Goal: Find specific page/section

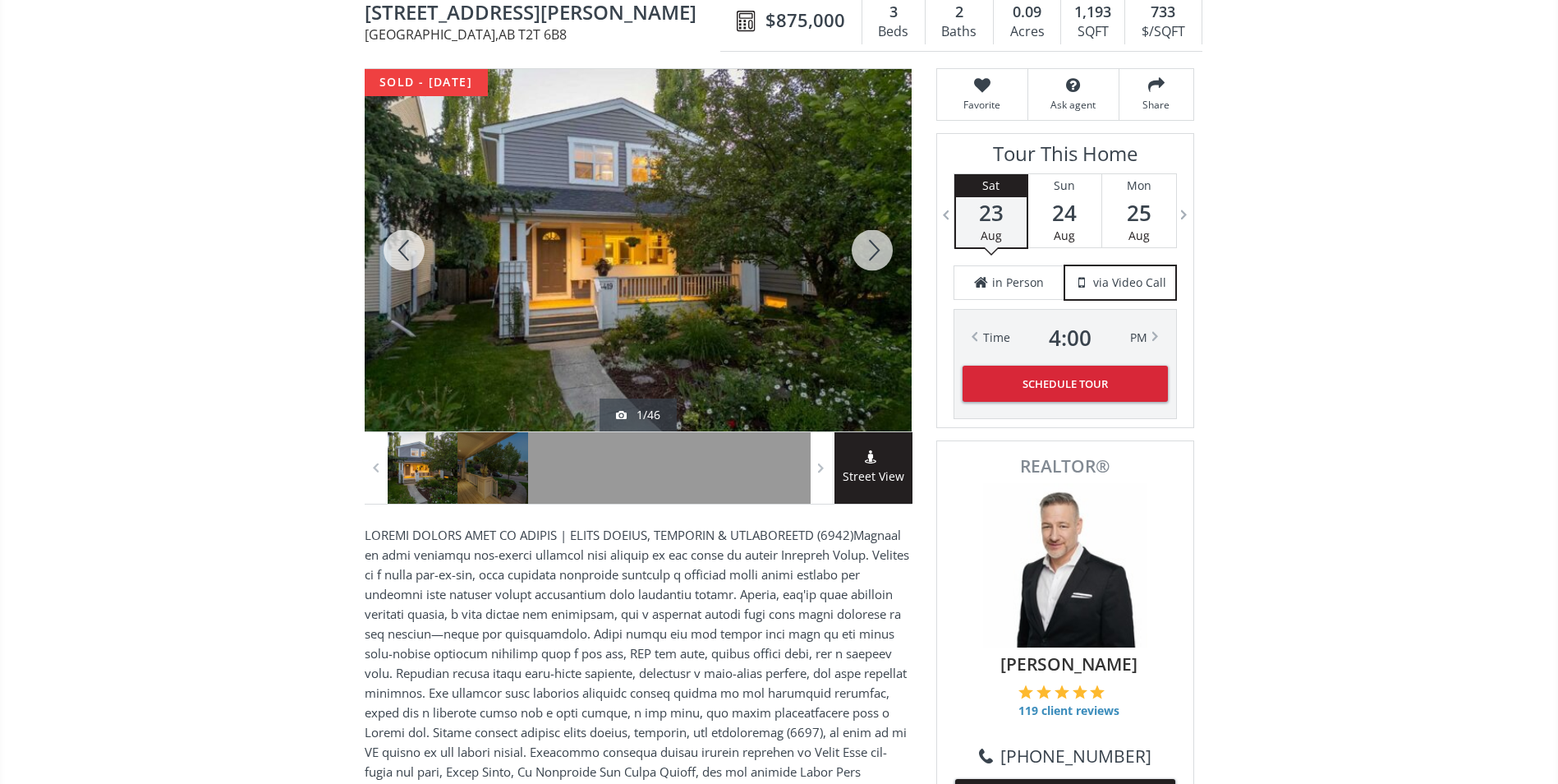
scroll to position [82, 0]
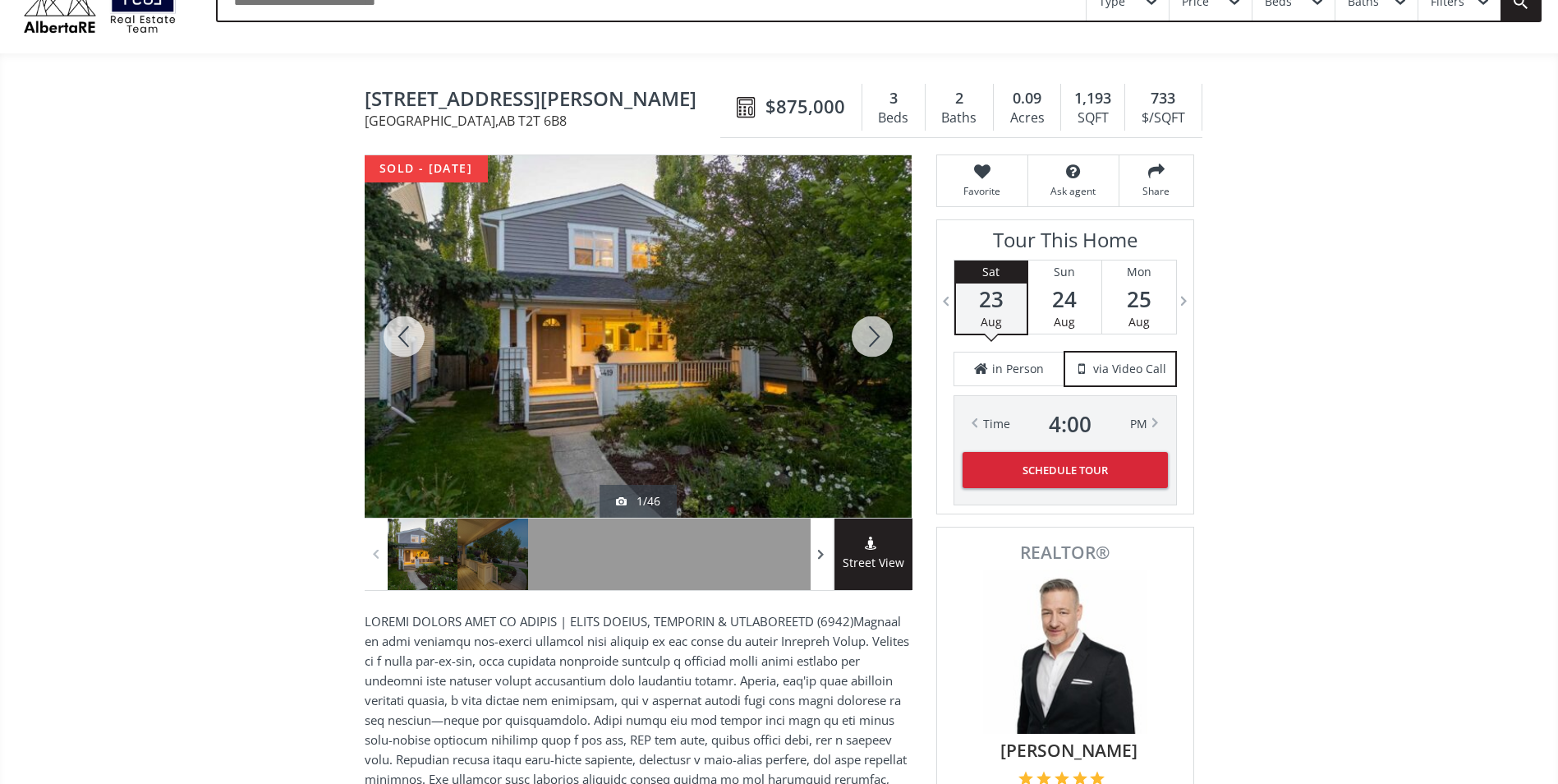
click at [823, 555] on span at bounding box center [822, 554] width 16 height 25
click at [822, 555] on span at bounding box center [822, 554] width 16 height 25
click at [822, 554] on span at bounding box center [822, 554] width 16 height 25
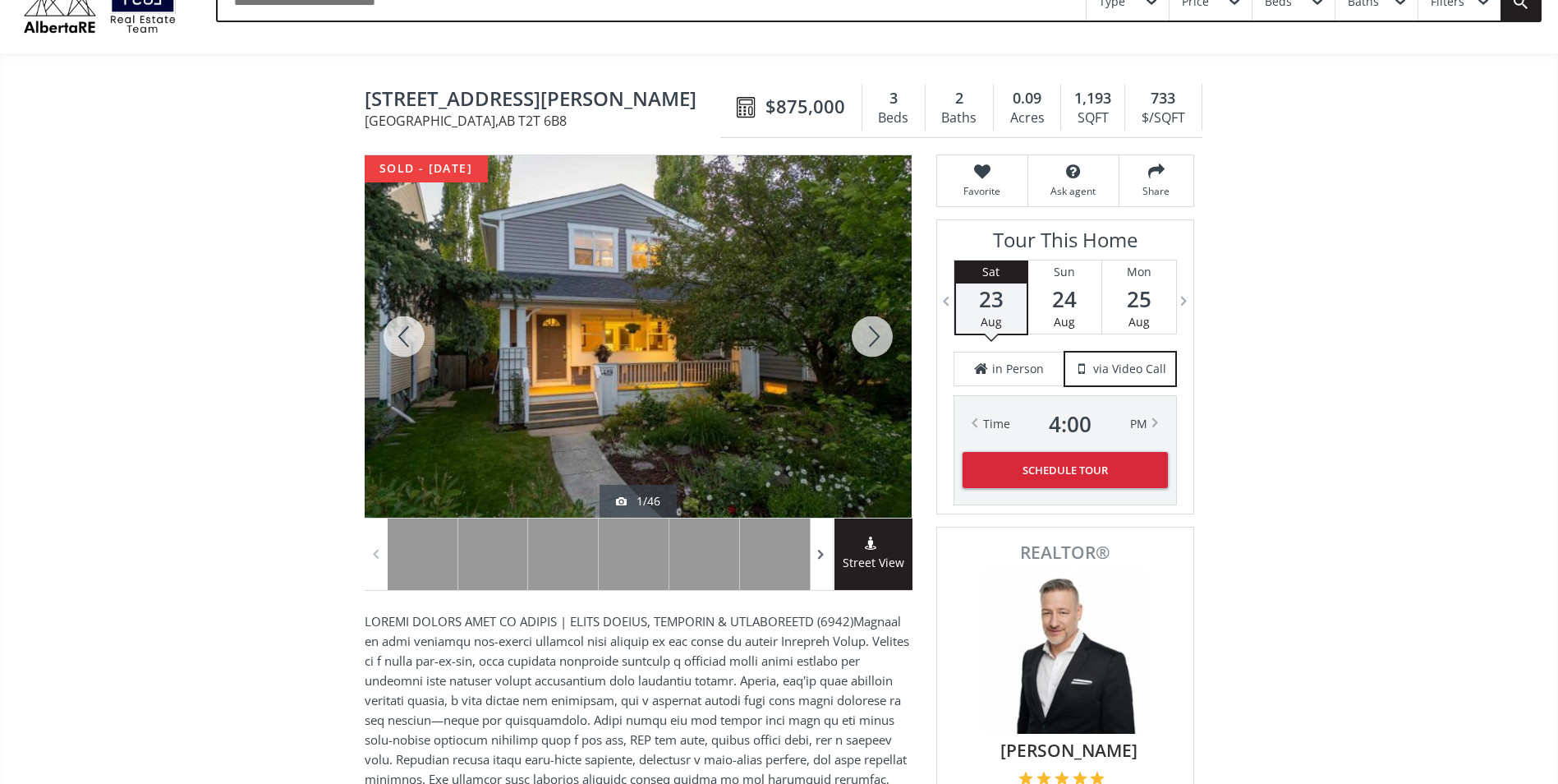
click at [822, 554] on span at bounding box center [822, 554] width 16 height 25
click at [822, 553] on span at bounding box center [822, 554] width 16 height 25
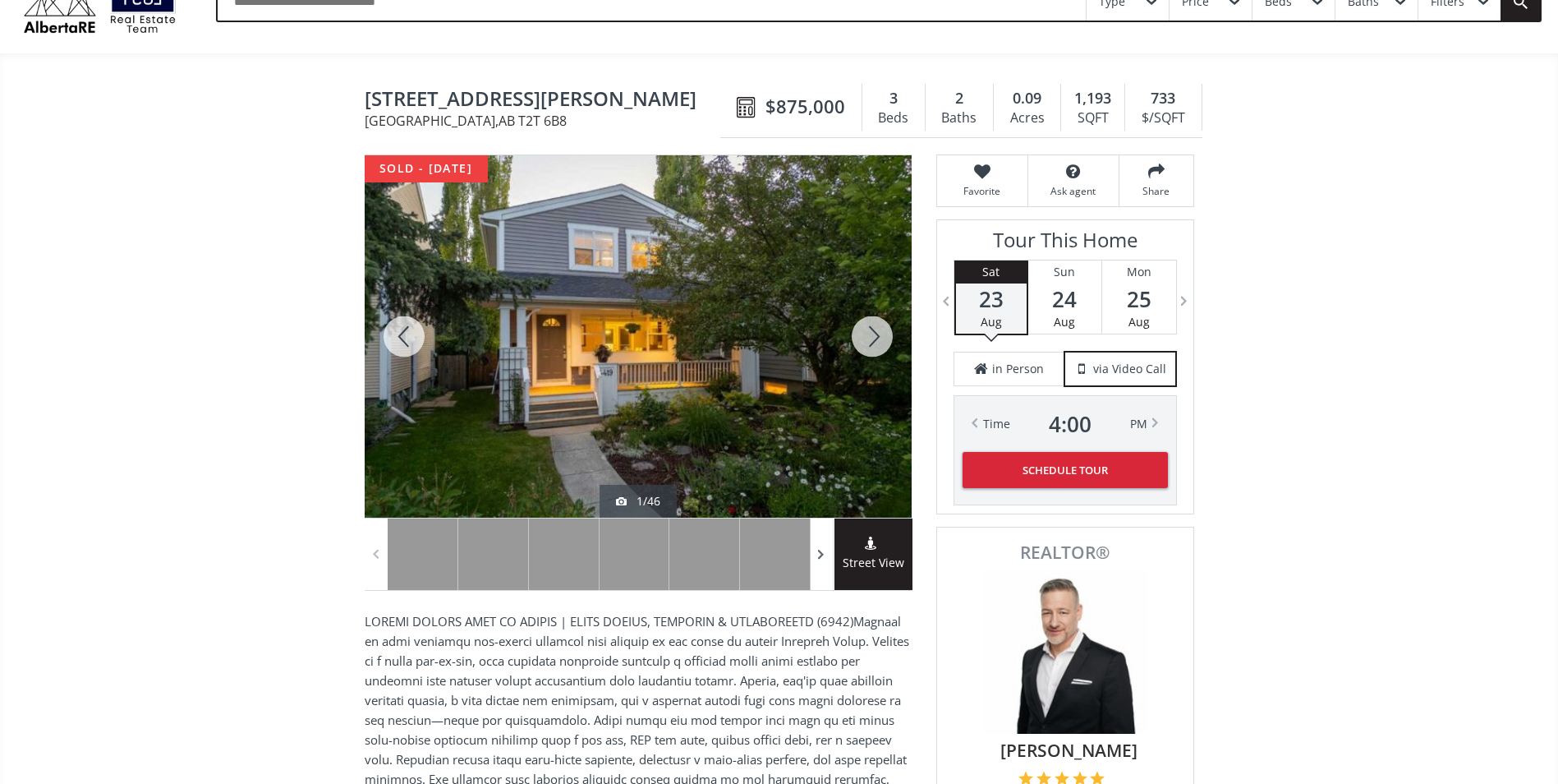
click at [822, 553] on span at bounding box center [822, 554] width 16 height 25
click at [817, 555] on span at bounding box center [822, 554] width 16 height 25
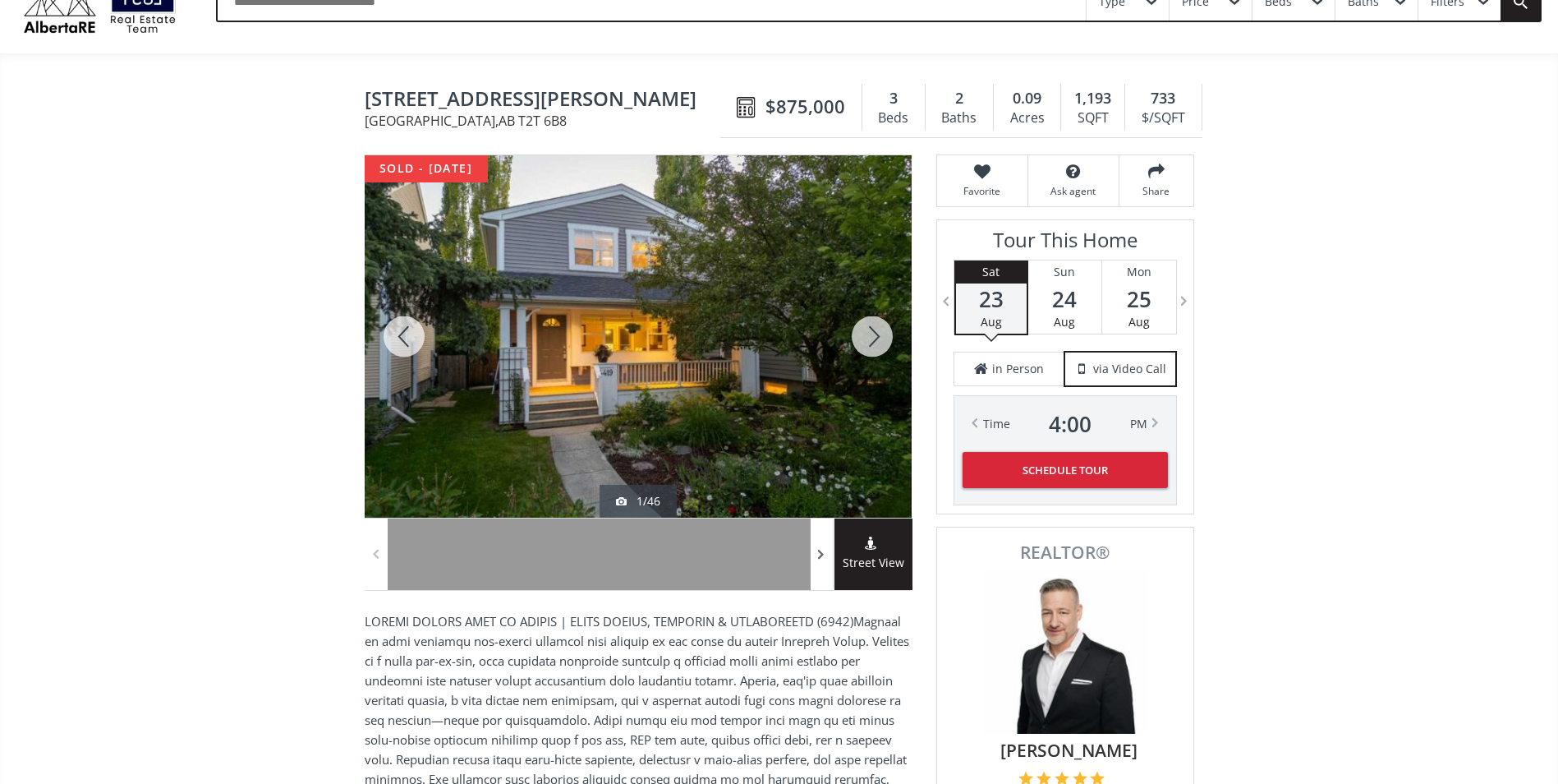
click at [817, 555] on span at bounding box center [822, 554] width 16 height 25
click at [816, 554] on span at bounding box center [822, 554] width 16 height 25
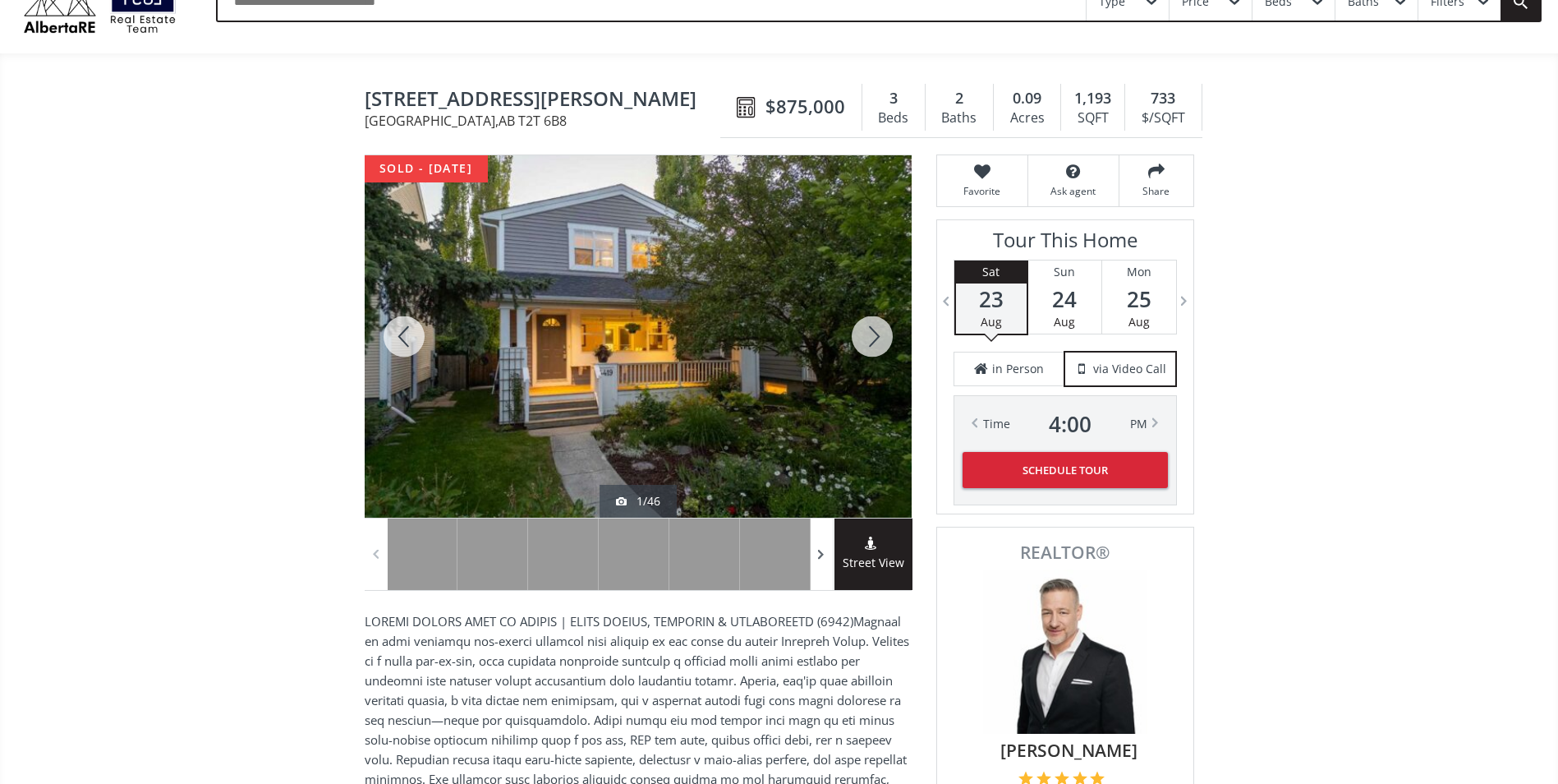
click at [814, 553] on span at bounding box center [822, 554] width 16 height 25
click at [812, 553] on div at bounding box center [822, 554] width 23 height 71
click at [811, 553] on div at bounding box center [822, 554] width 23 height 71
click at [808, 552] on div at bounding box center [775, 554] width 70 height 71
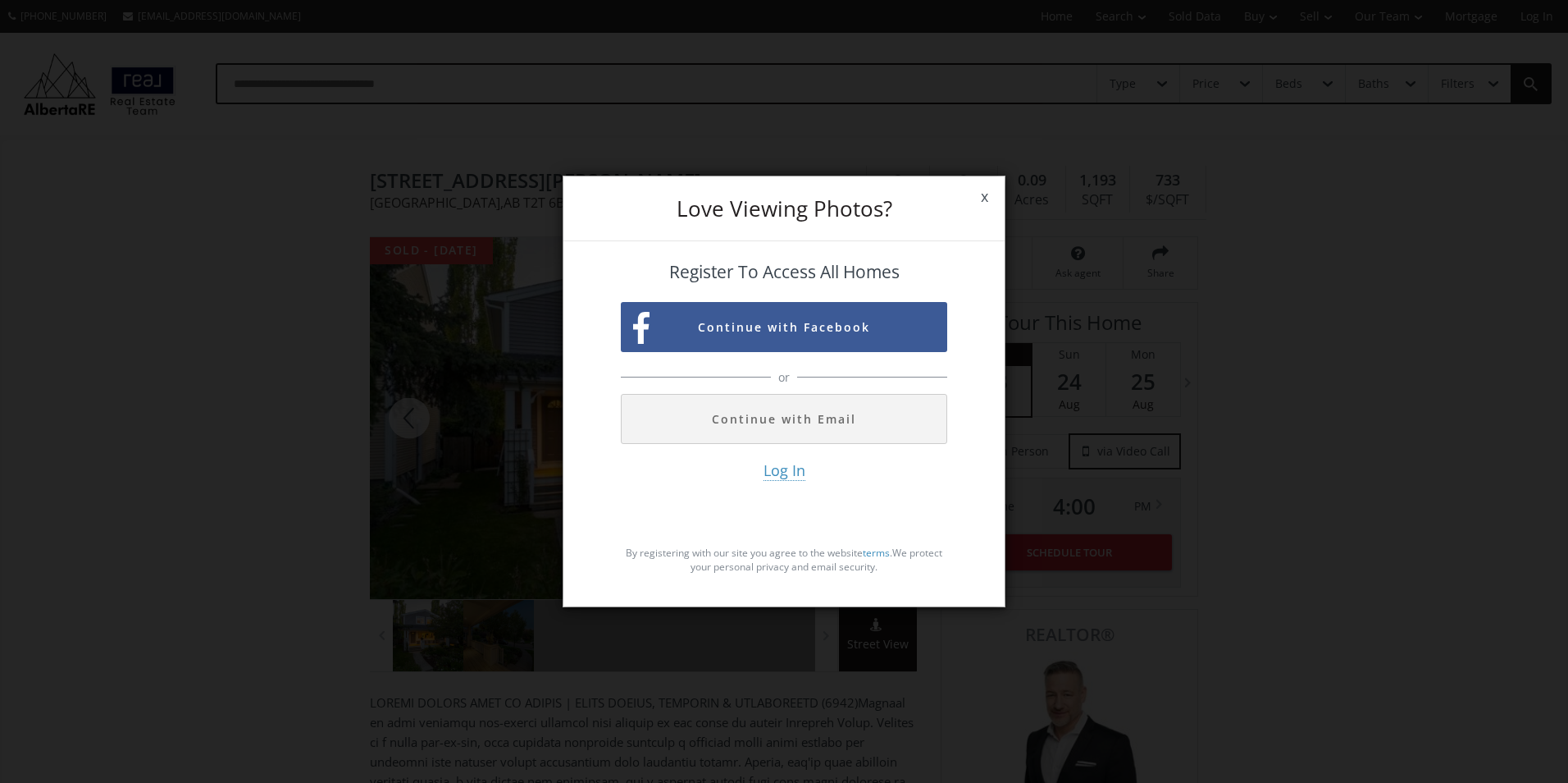
click at [986, 201] on span "x" at bounding box center [984, 196] width 40 height 46
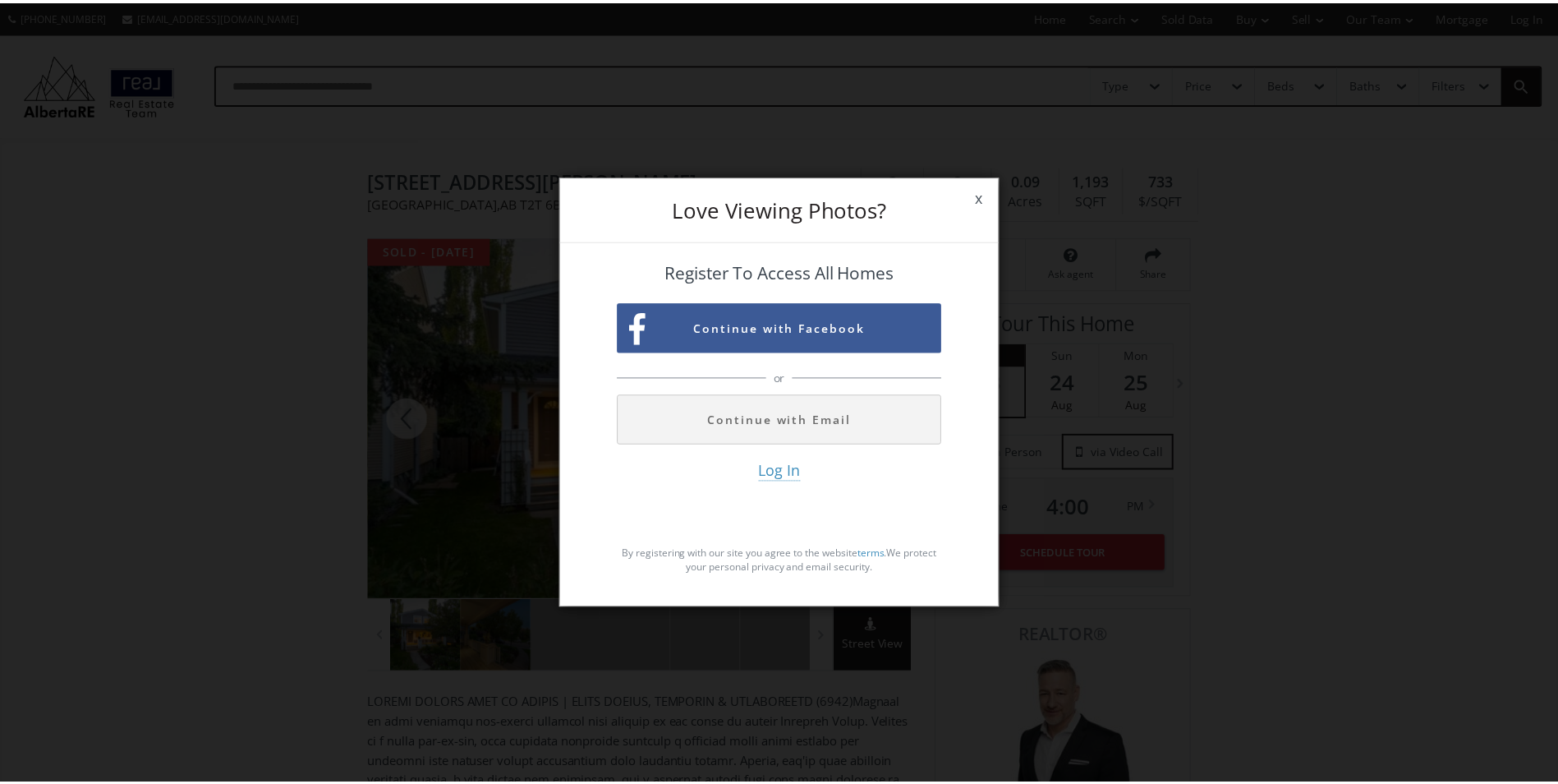
scroll to position [82, 0]
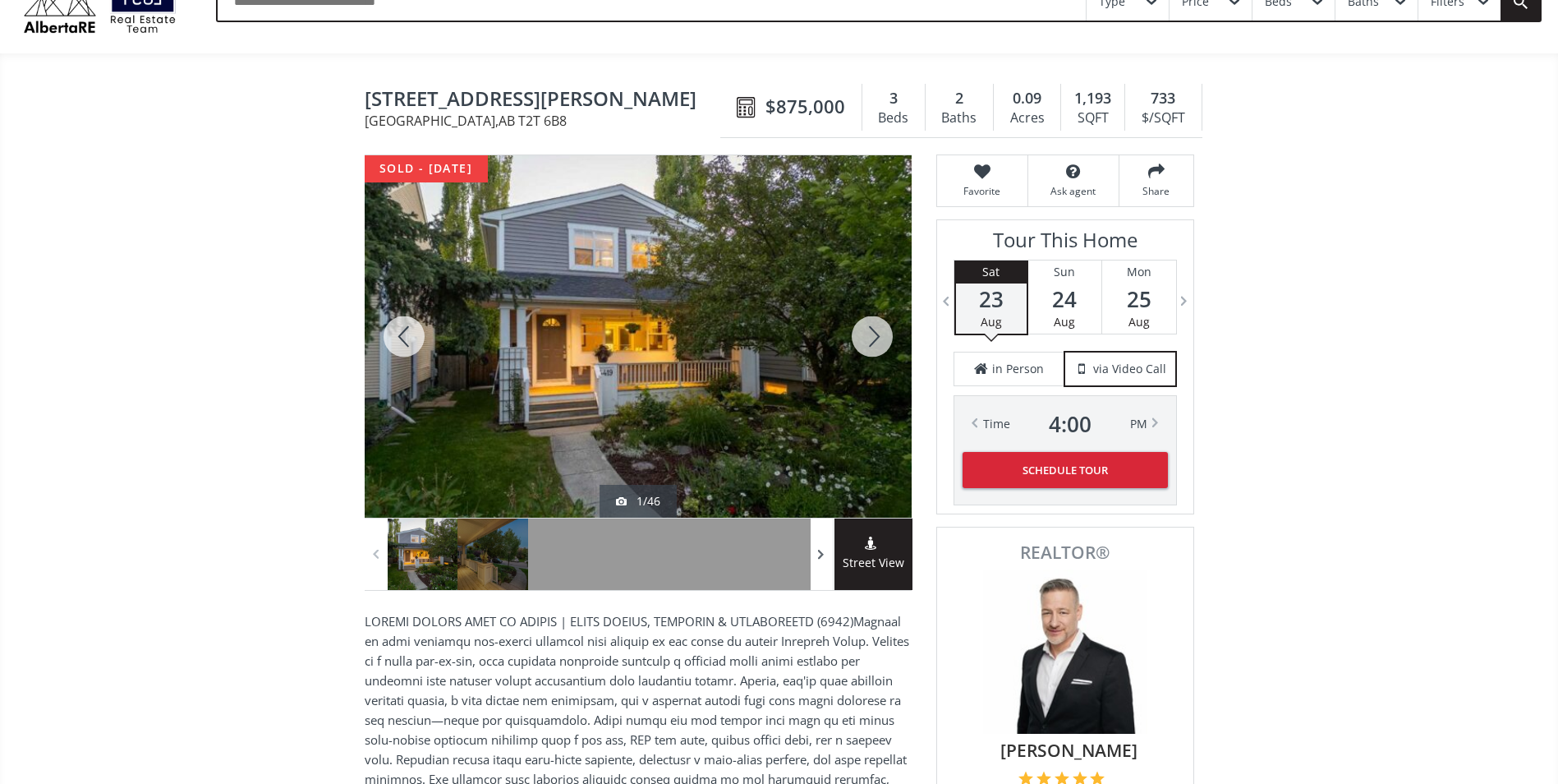
click at [822, 557] on span at bounding box center [822, 554] width 16 height 25
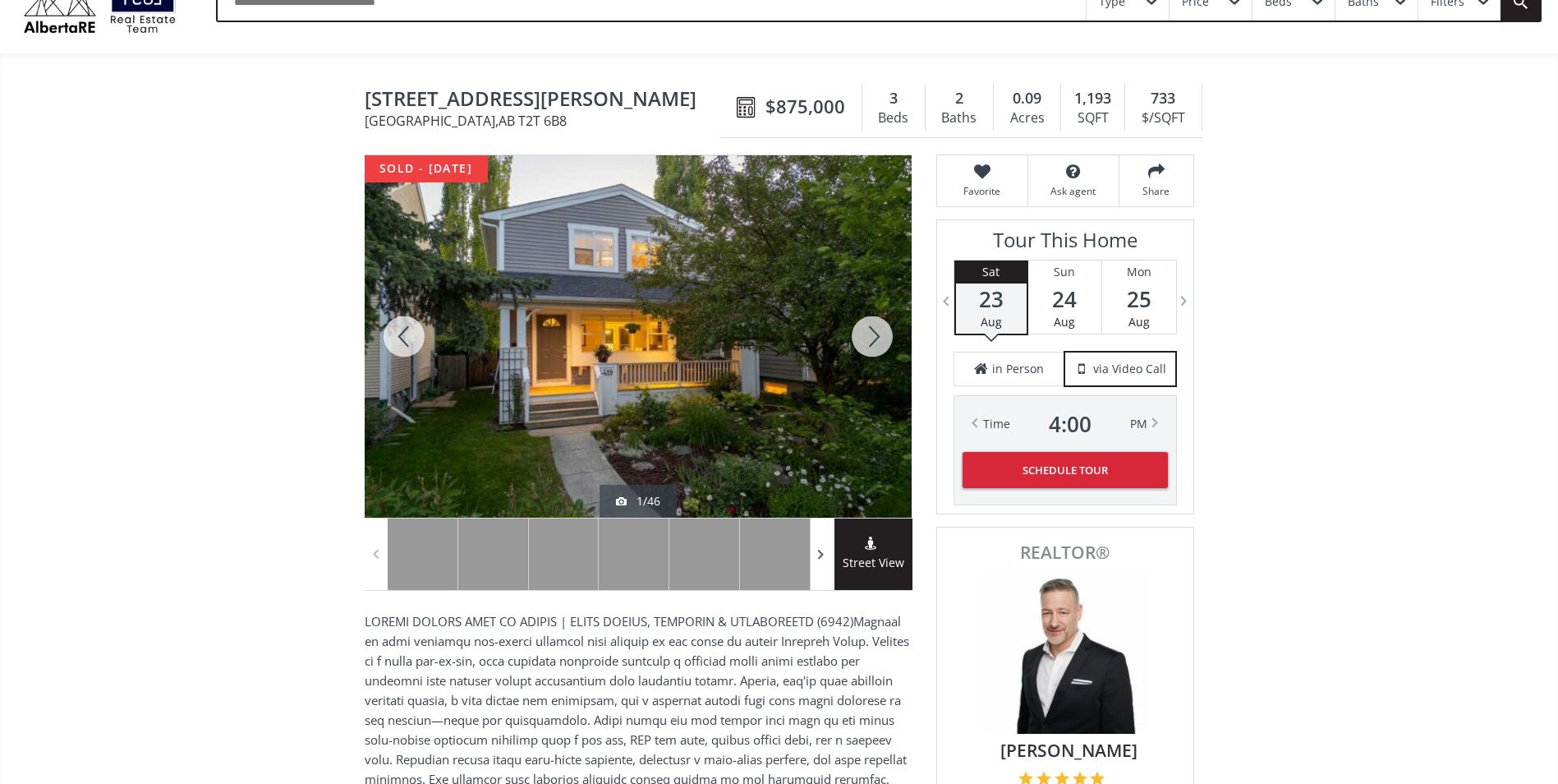
click at [822, 557] on span at bounding box center [822, 554] width 16 height 25
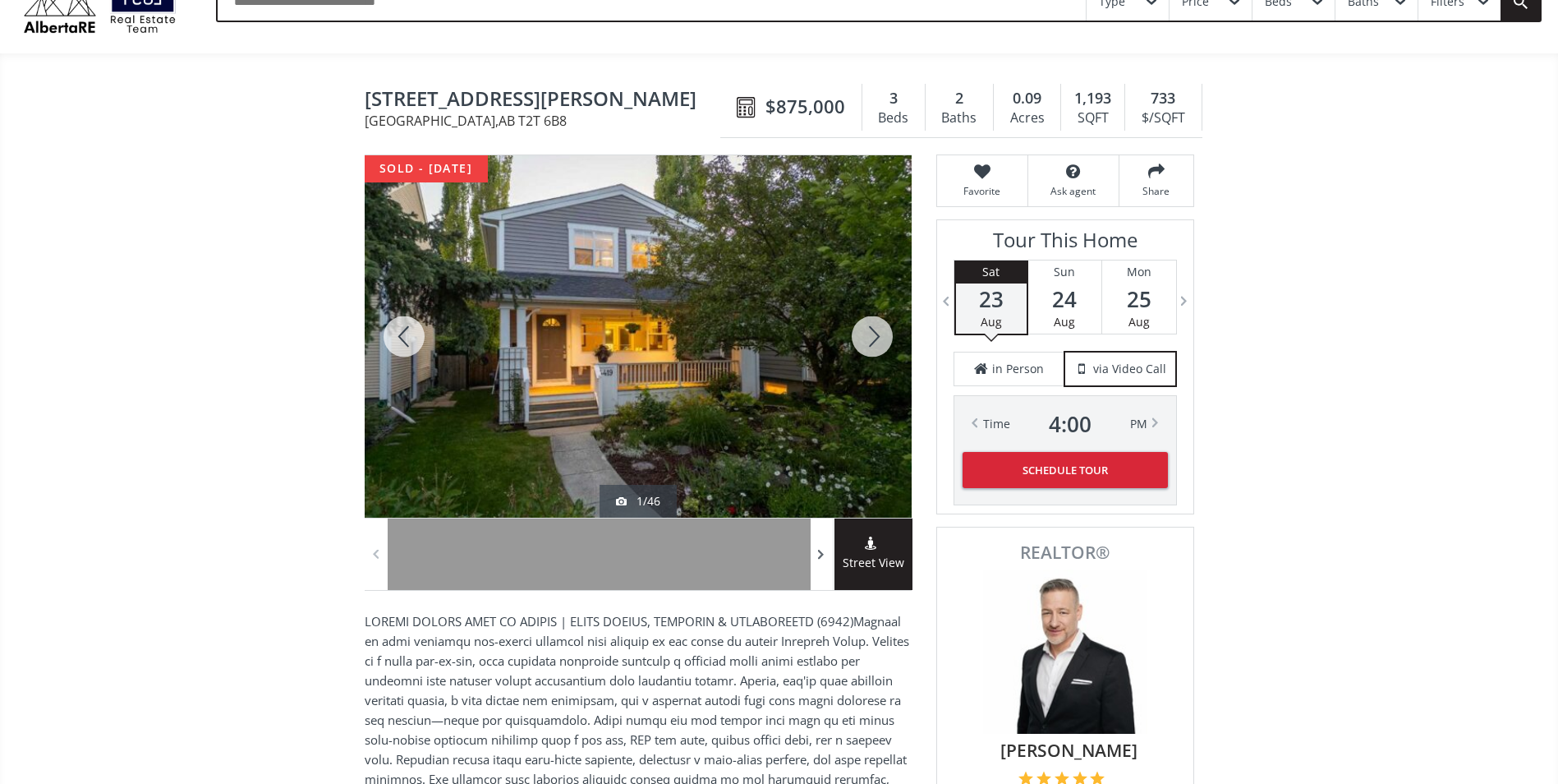
click at [822, 556] on span at bounding box center [822, 554] width 16 height 25
click at [822, 554] on span at bounding box center [822, 554] width 16 height 25
click at [822, 553] on span at bounding box center [822, 554] width 16 height 25
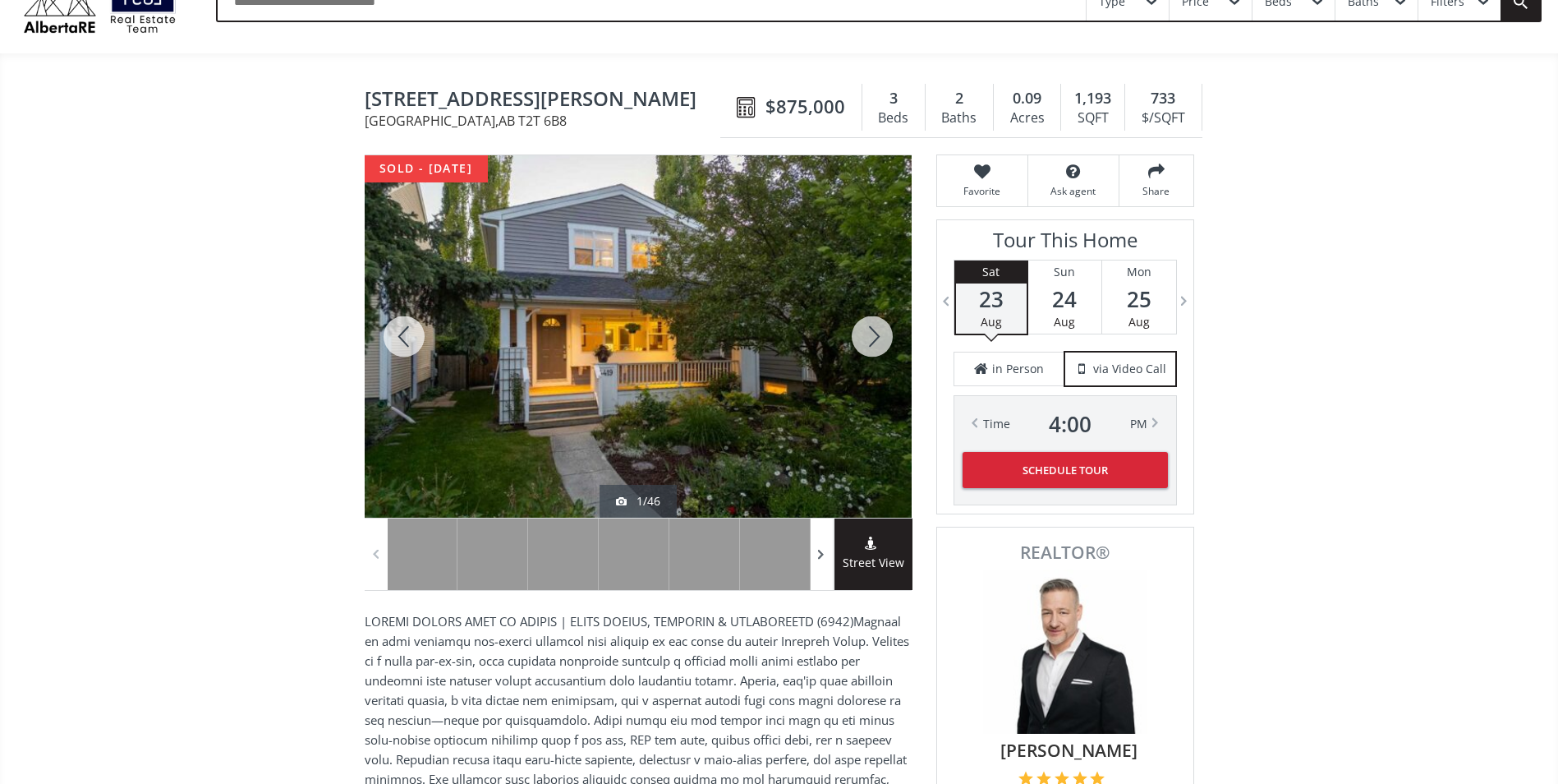
click at [822, 553] on span at bounding box center [822, 554] width 16 height 25
click at [822, 552] on span at bounding box center [822, 554] width 16 height 25
click at [822, 551] on span at bounding box center [822, 554] width 16 height 25
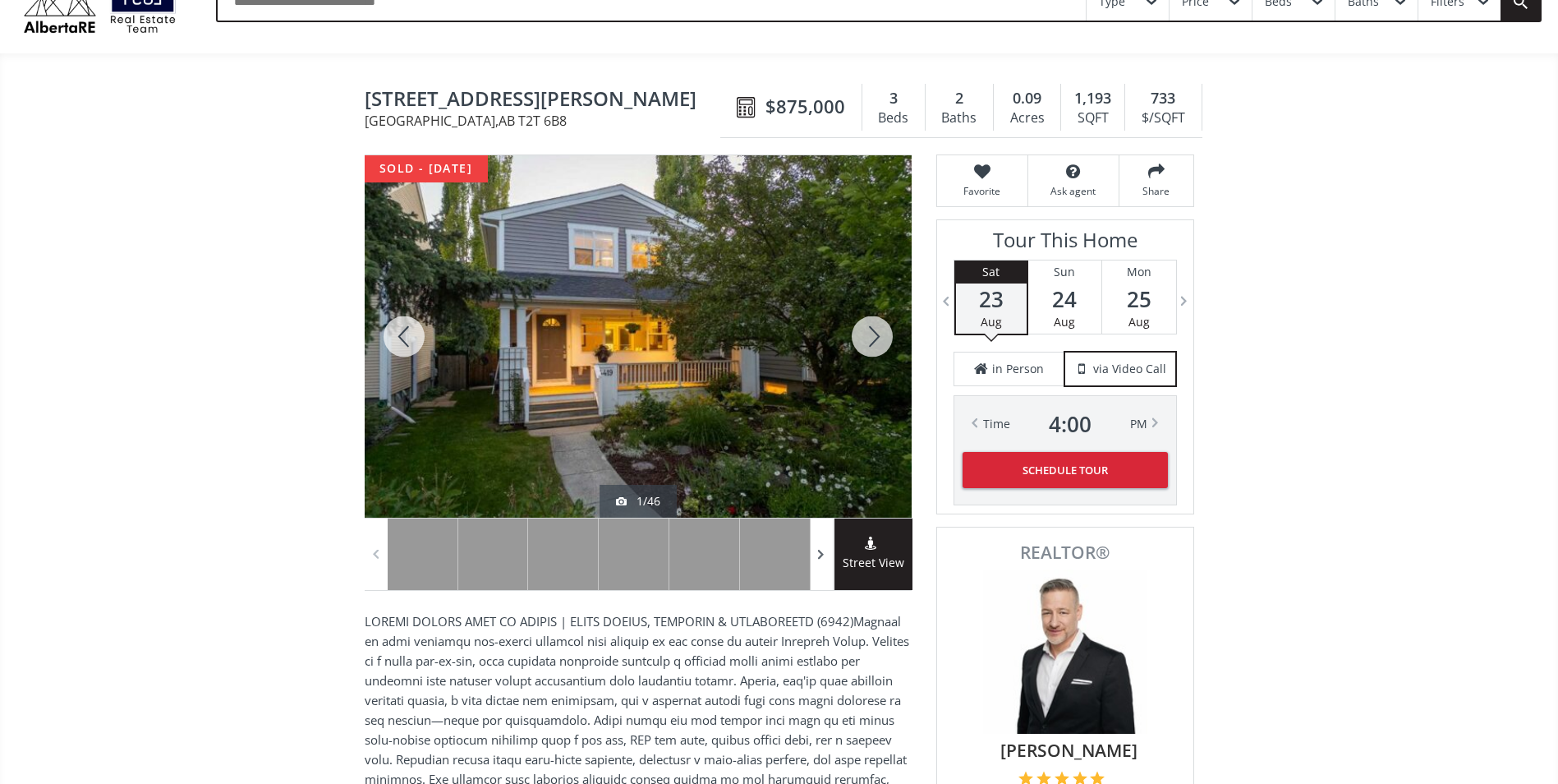
click at [822, 551] on span at bounding box center [822, 554] width 16 height 25
click at [822, 550] on span at bounding box center [822, 554] width 16 height 25
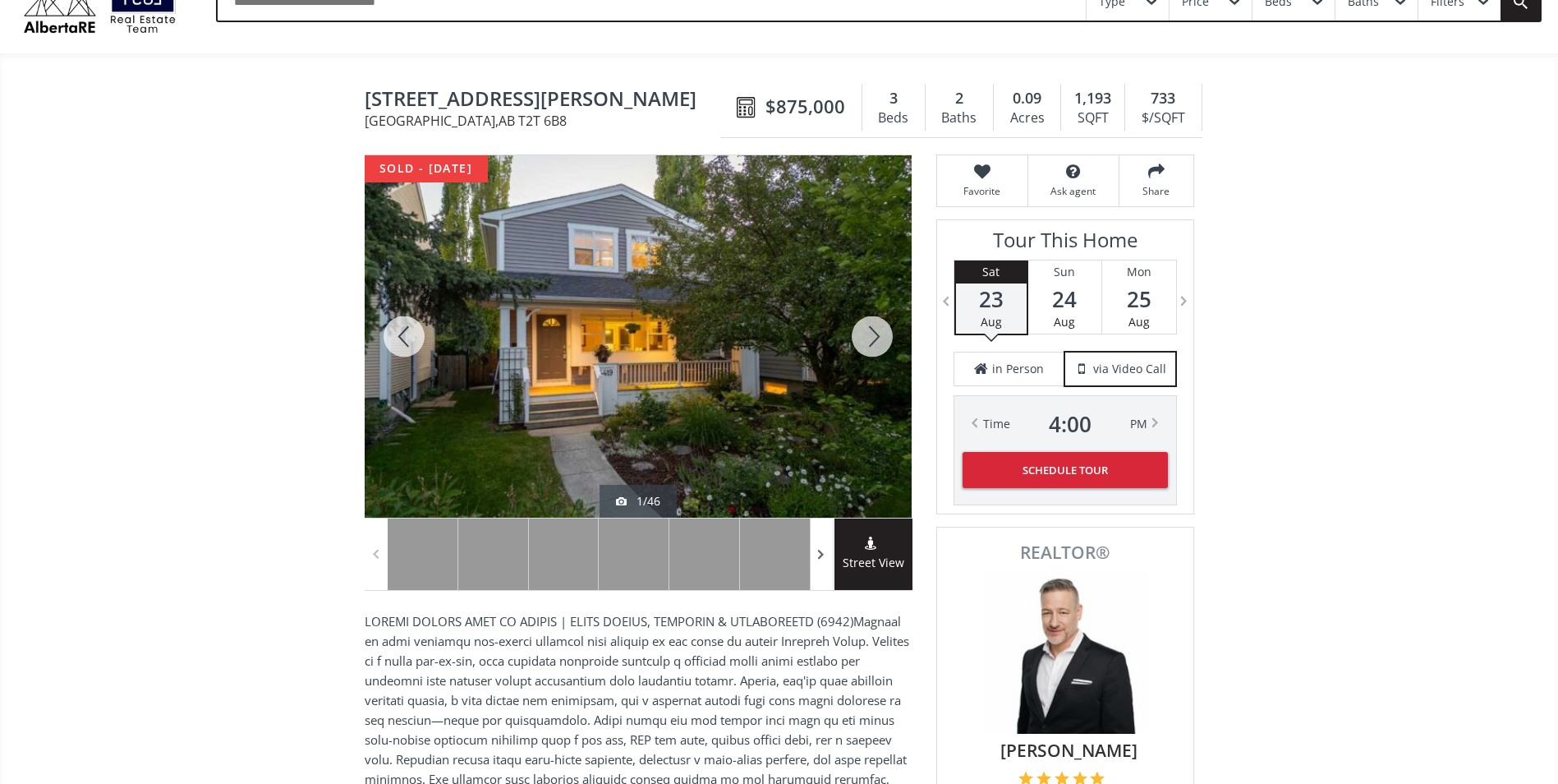
click at [821, 550] on span at bounding box center [822, 554] width 16 height 25
click at [820, 549] on span at bounding box center [822, 554] width 16 height 25
click at [819, 548] on span at bounding box center [822, 554] width 16 height 25
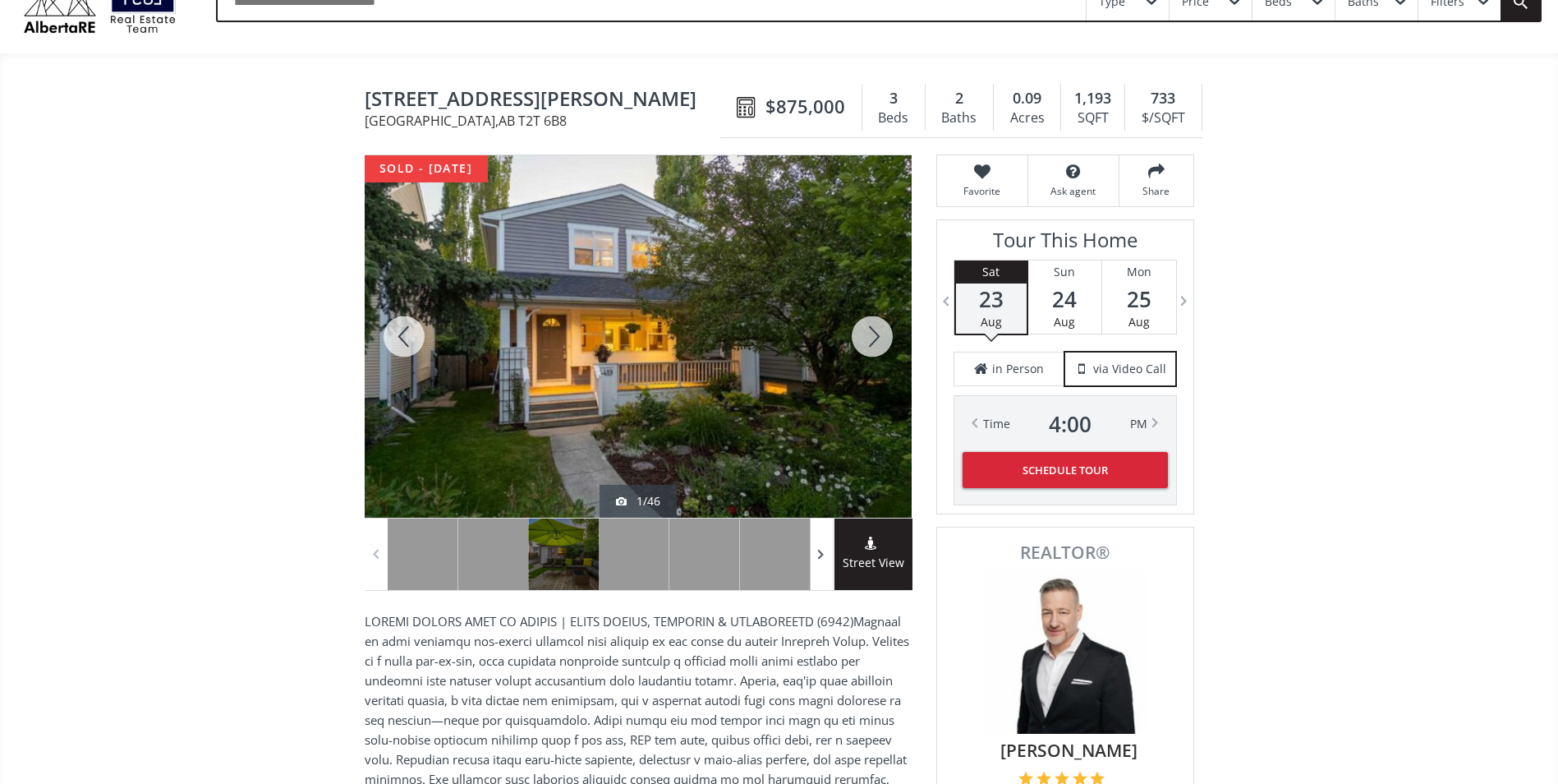
click at [818, 548] on span at bounding box center [822, 554] width 16 height 25
click at [817, 547] on span at bounding box center [822, 554] width 16 height 25
click at [816, 547] on span at bounding box center [822, 554] width 16 height 25
click at [816, 546] on span at bounding box center [822, 554] width 16 height 25
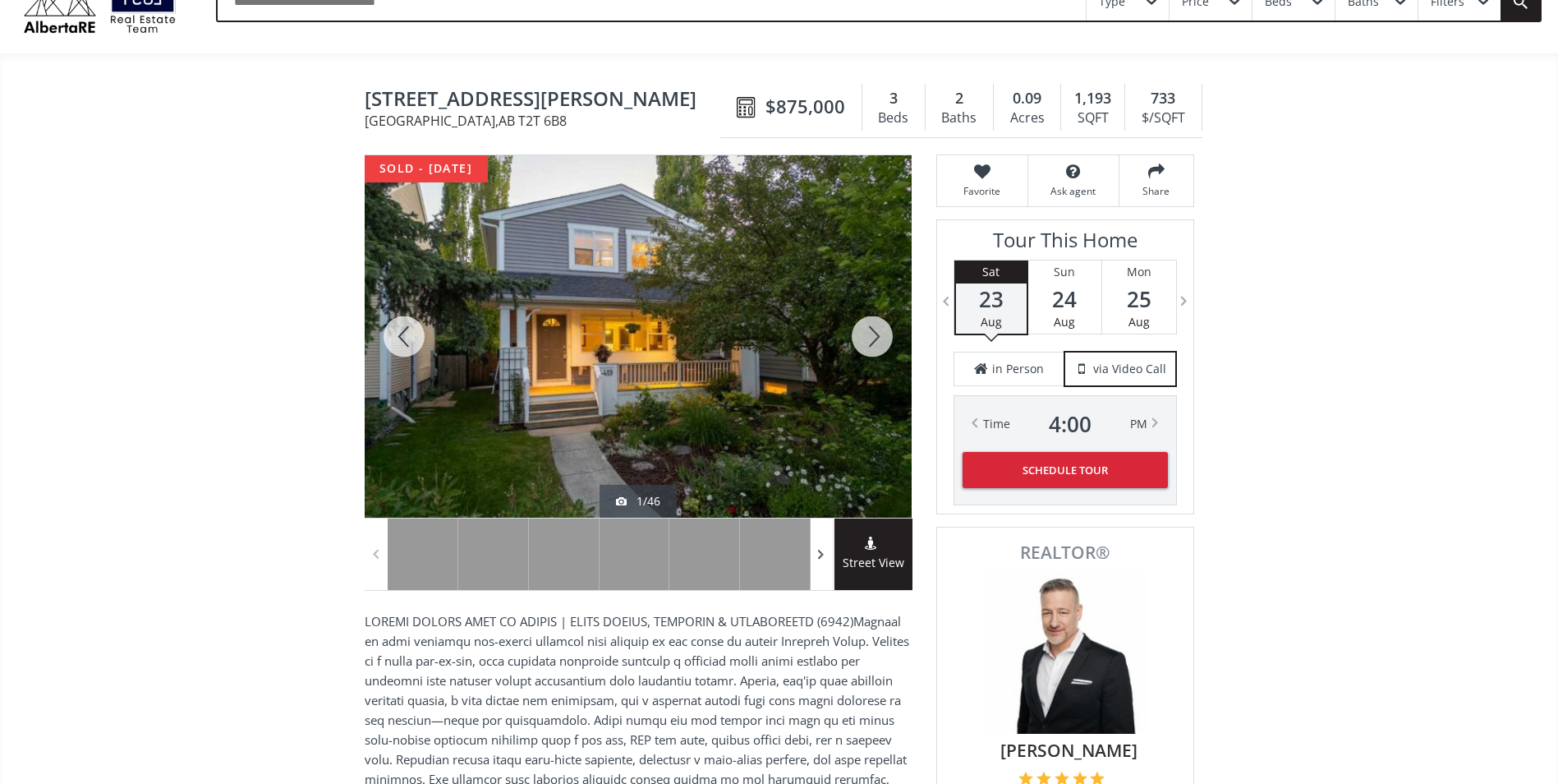
click at [816, 546] on span at bounding box center [822, 554] width 16 height 25
click at [815, 546] on span at bounding box center [822, 554] width 16 height 25
click at [812, 544] on div at bounding box center [822, 554] width 23 height 71
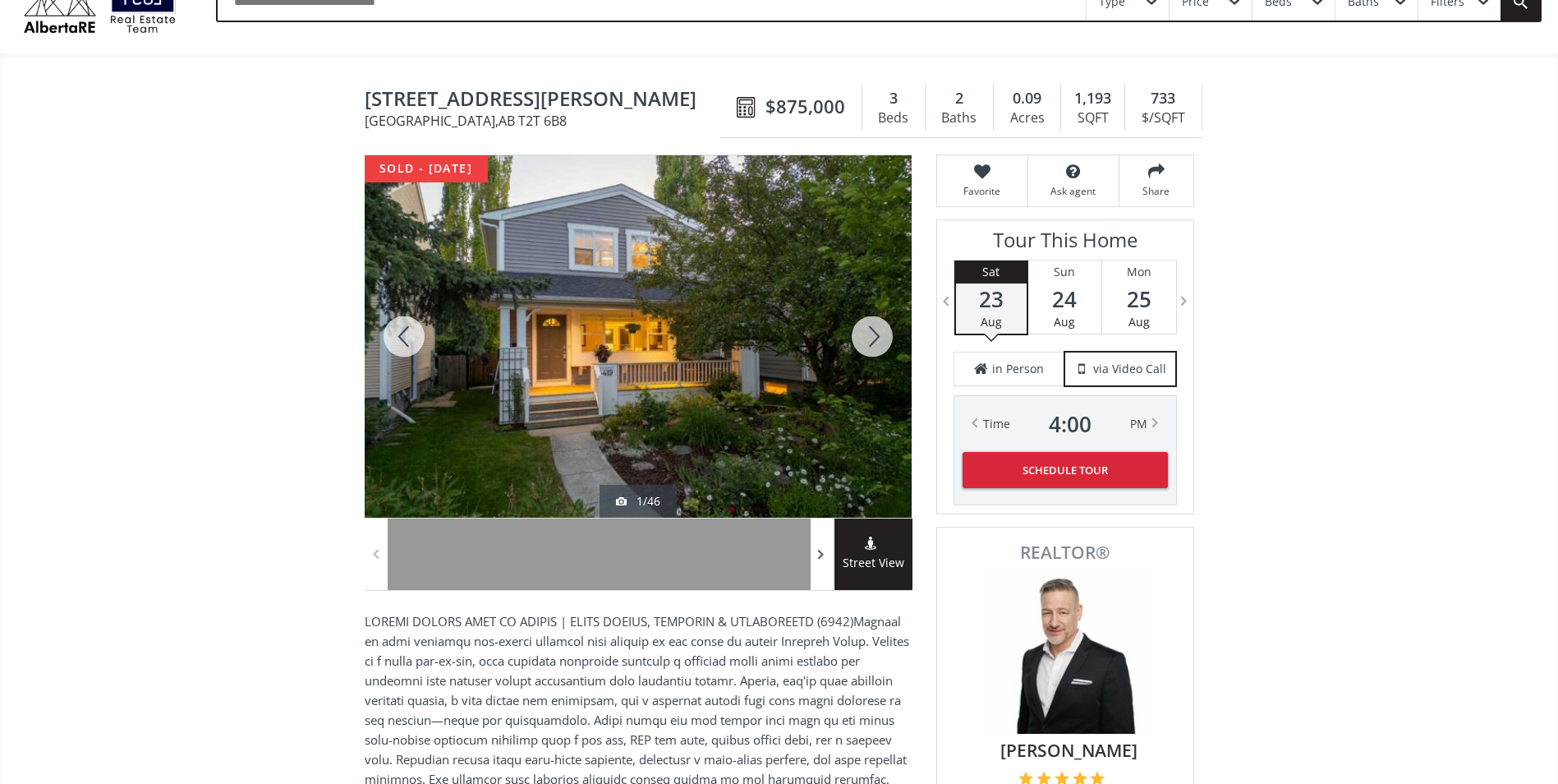
click at [812, 544] on div at bounding box center [822, 554] width 23 height 71
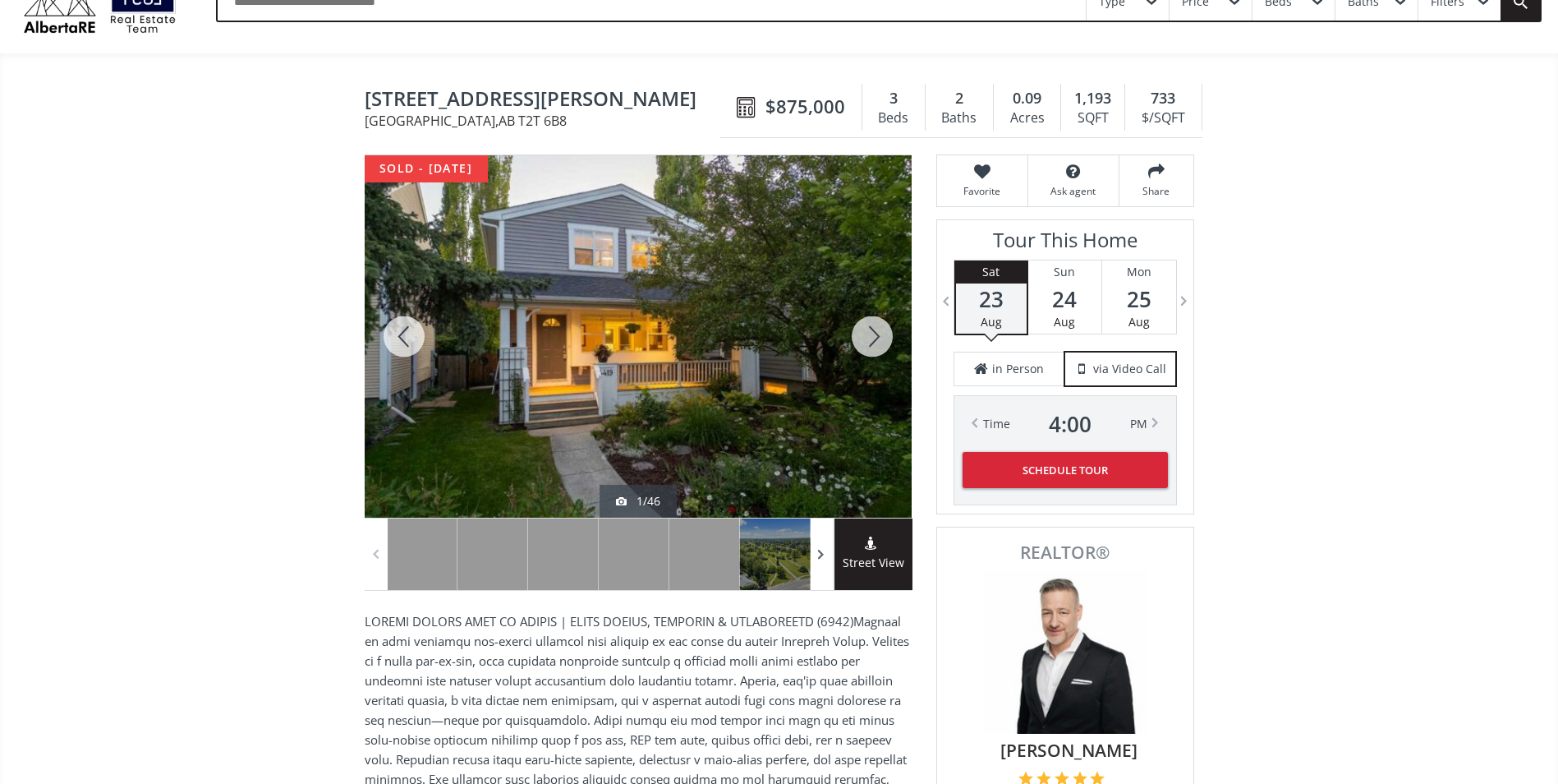
click at [821, 553] on span at bounding box center [822, 554] width 16 height 25
